Goal: Task Accomplishment & Management: Use online tool/utility

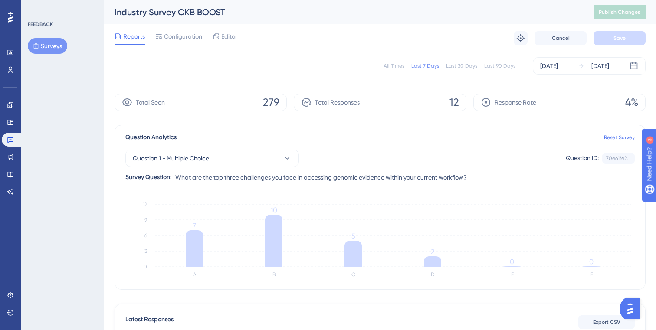
click at [48, 133] on div "FEEDBACK Surveys" at bounding box center [62, 165] width 83 height 330
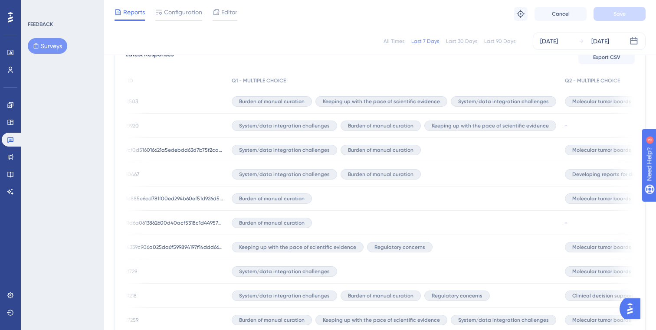
scroll to position [267, 0]
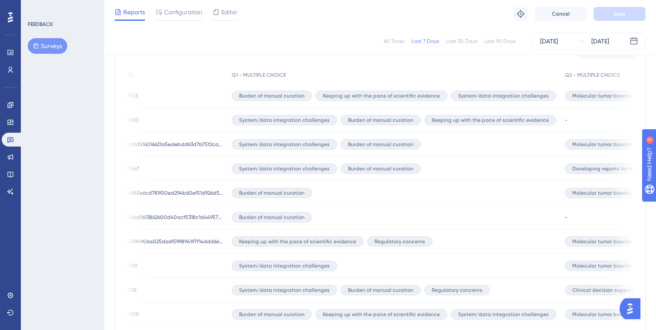
click at [45, 46] on button "Surveys" at bounding box center [47, 46] width 39 height 16
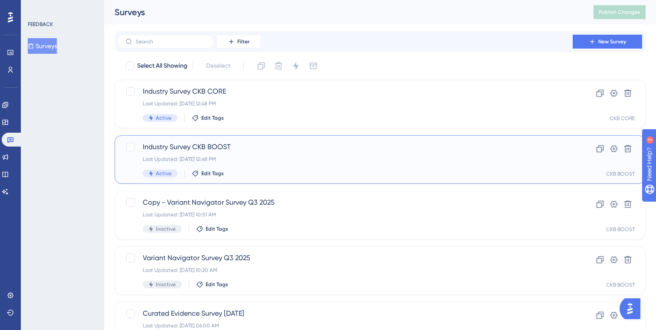
click at [248, 150] on span "Industry Survey CKB BOOST" at bounding box center [345, 147] width 405 height 10
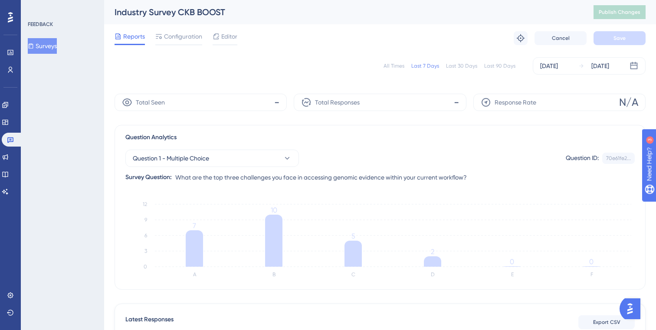
click at [398, 66] on div "All Times" at bounding box center [393, 65] width 21 height 7
click at [52, 46] on button "Surveys" at bounding box center [42, 46] width 29 height 16
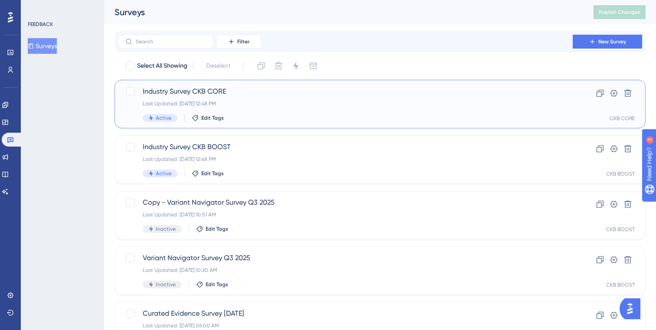
click at [213, 95] on span "Industry Survey CKB CORE" at bounding box center [345, 91] width 405 height 10
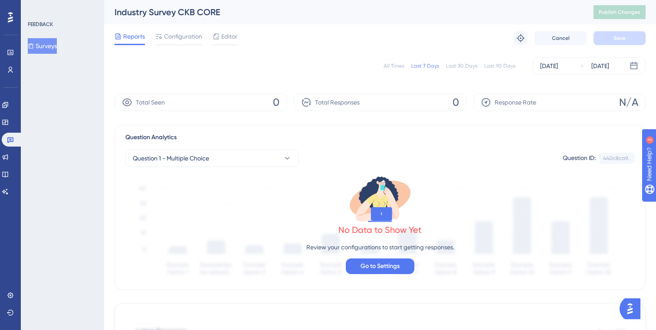
click at [395, 67] on div "All Times" at bounding box center [393, 65] width 21 height 7
click at [180, 39] on span "Configuration" at bounding box center [183, 36] width 38 height 10
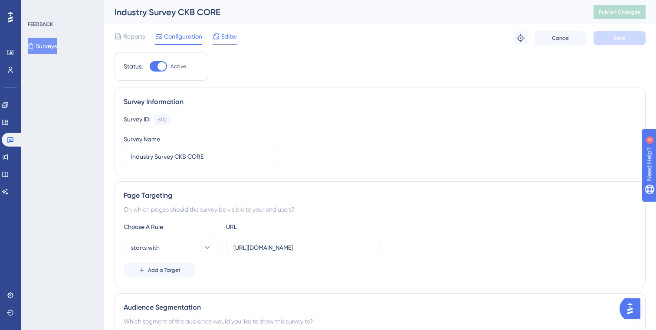
click at [228, 39] on span "Editor" at bounding box center [229, 36] width 16 height 10
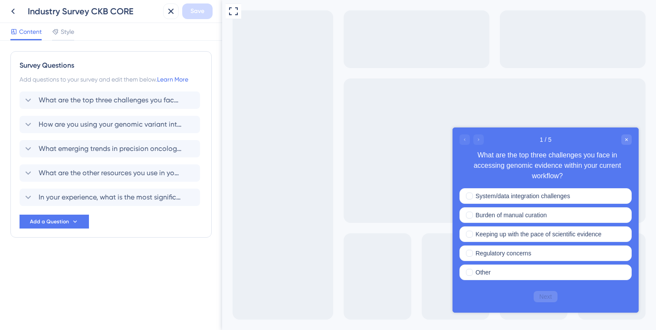
click at [49, 12] on div "Industry Survey CKB CORE" at bounding box center [94, 11] width 132 height 12
click at [11, 9] on icon at bounding box center [13, 11] width 10 height 10
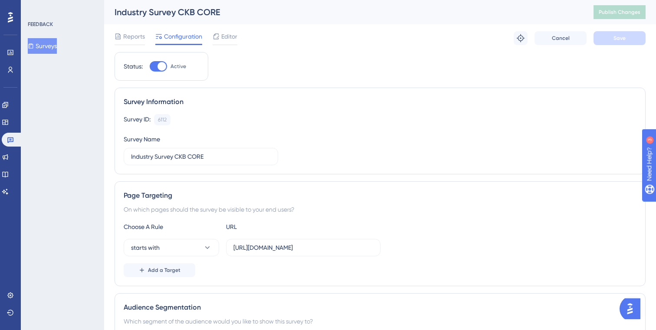
click at [55, 46] on button "Surveys" at bounding box center [42, 46] width 29 height 16
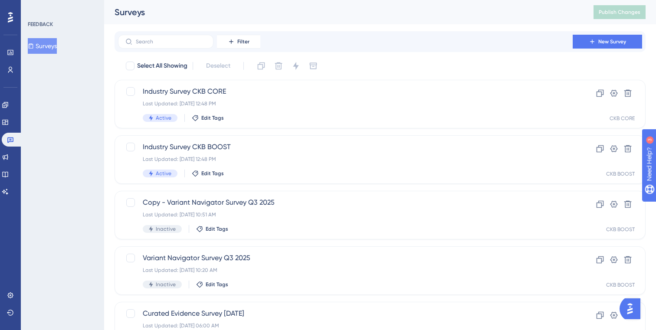
scroll to position [10, 0]
